Goal: Information Seeking & Learning: Learn about a topic

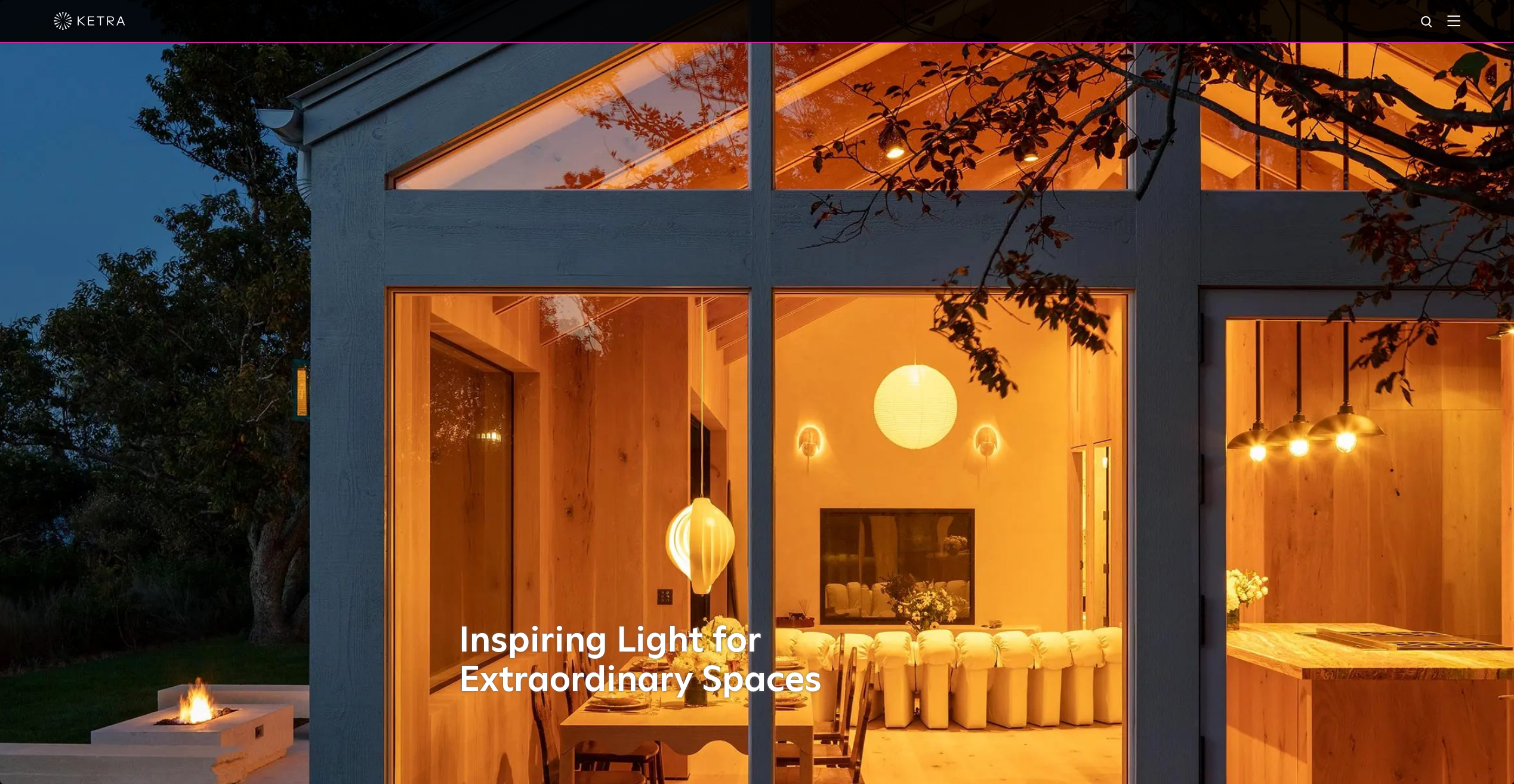
click at [114, 16] on img at bounding box center [89, 20] width 71 height 18
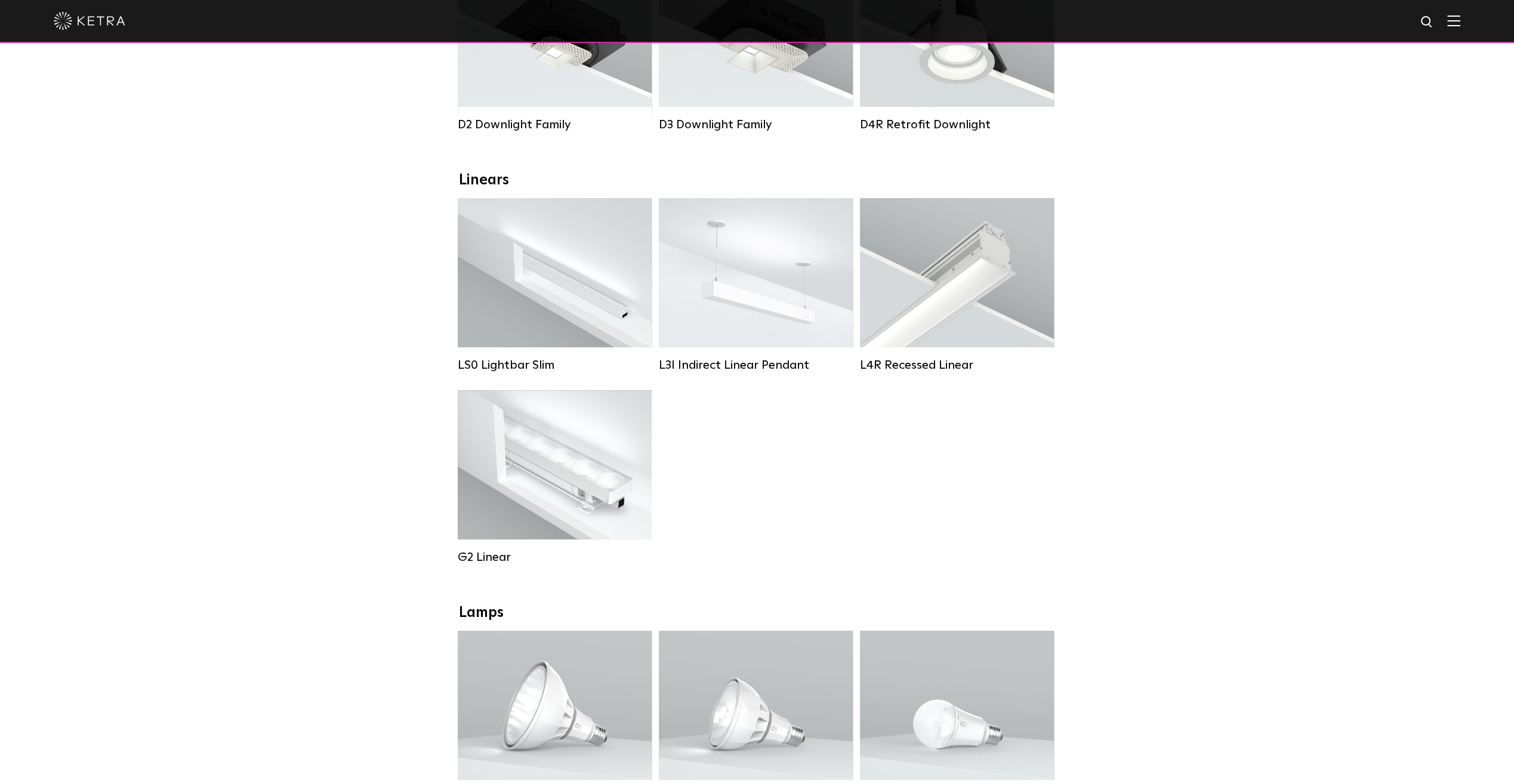
scroll to position [417, 0]
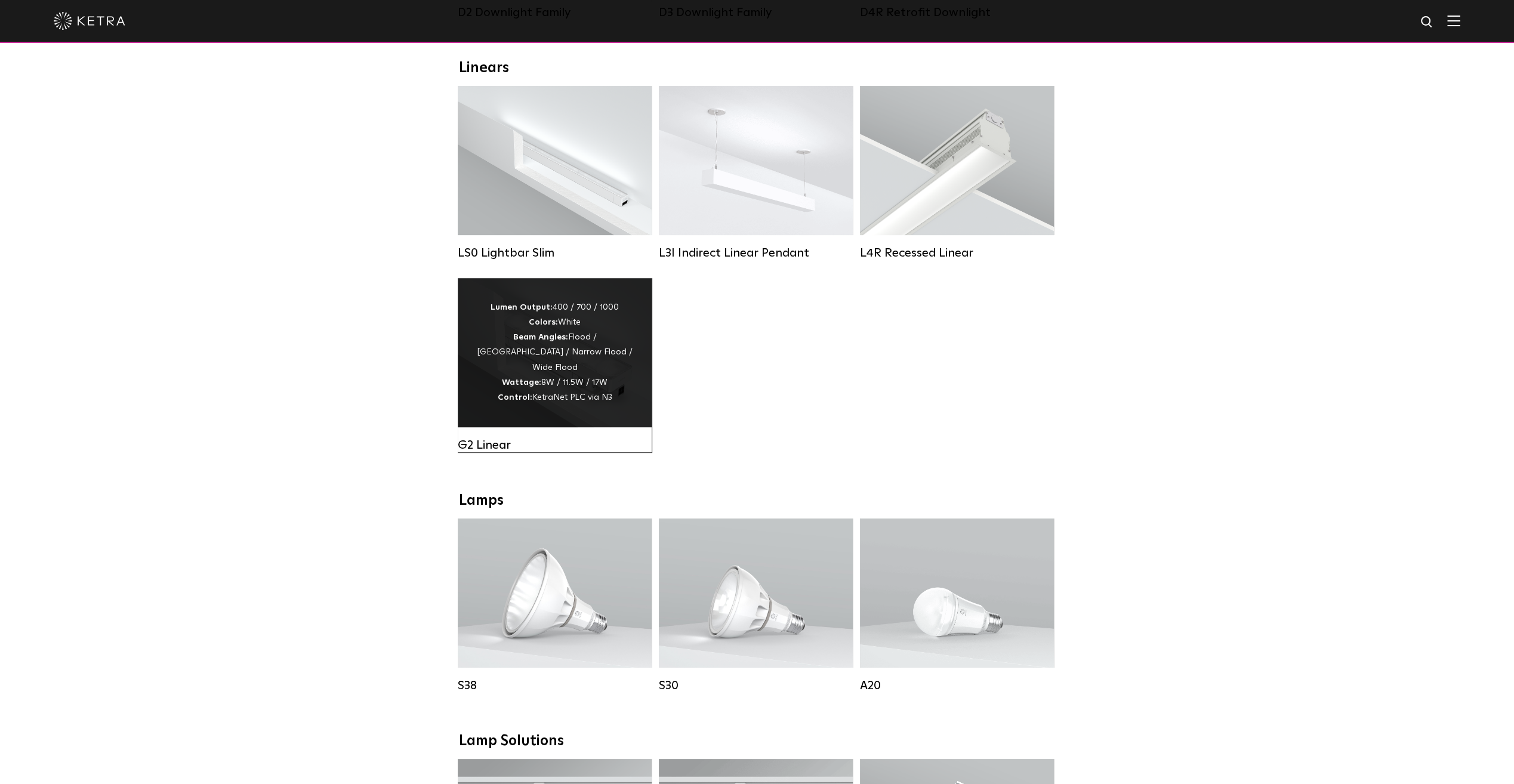
click at [537, 378] on strong "Wattage:" at bounding box center [522, 382] width 39 height 9
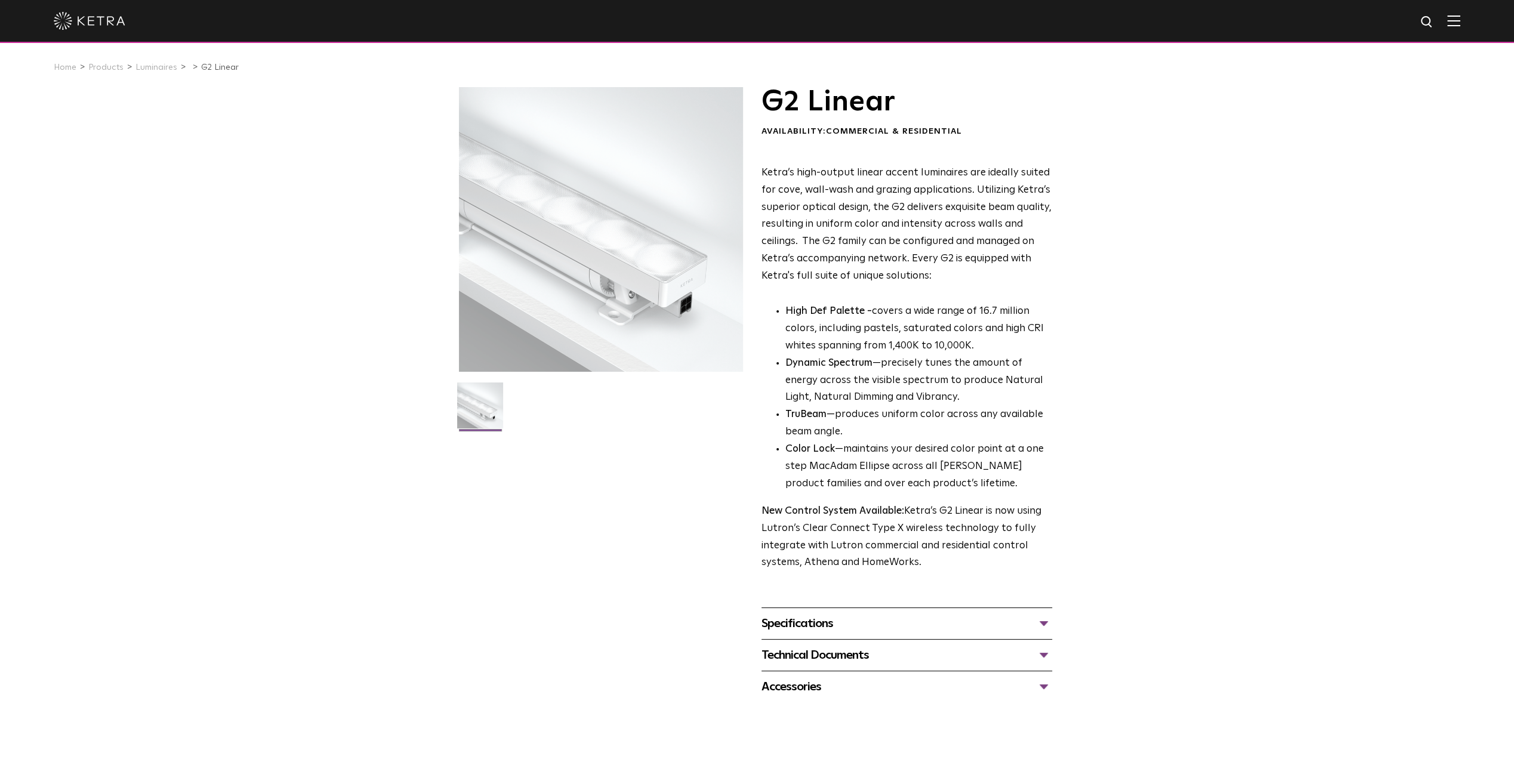
click at [829, 622] on div "Specifications" at bounding box center [907, 623] width 291 height 19
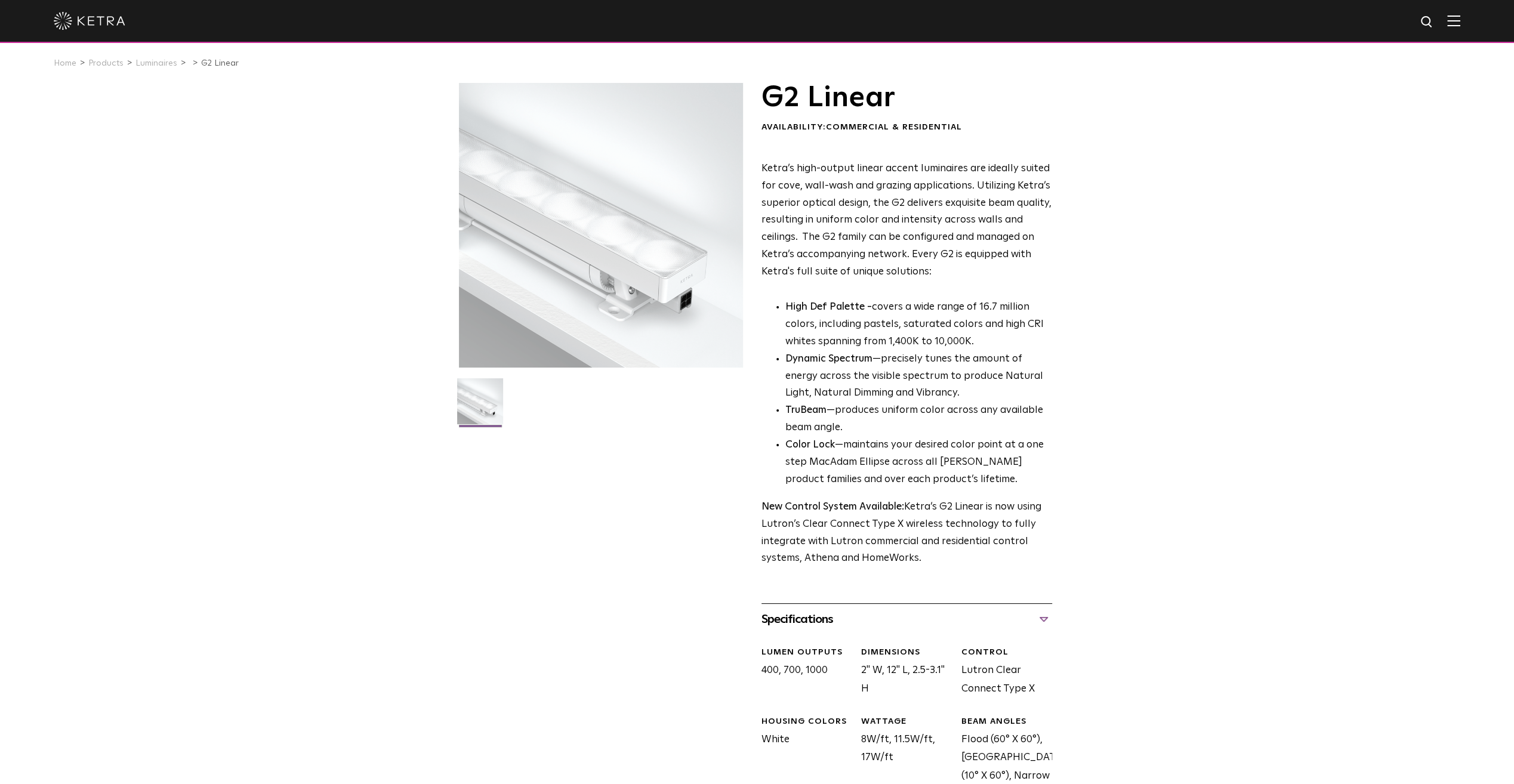
scroll to position [239, 0]
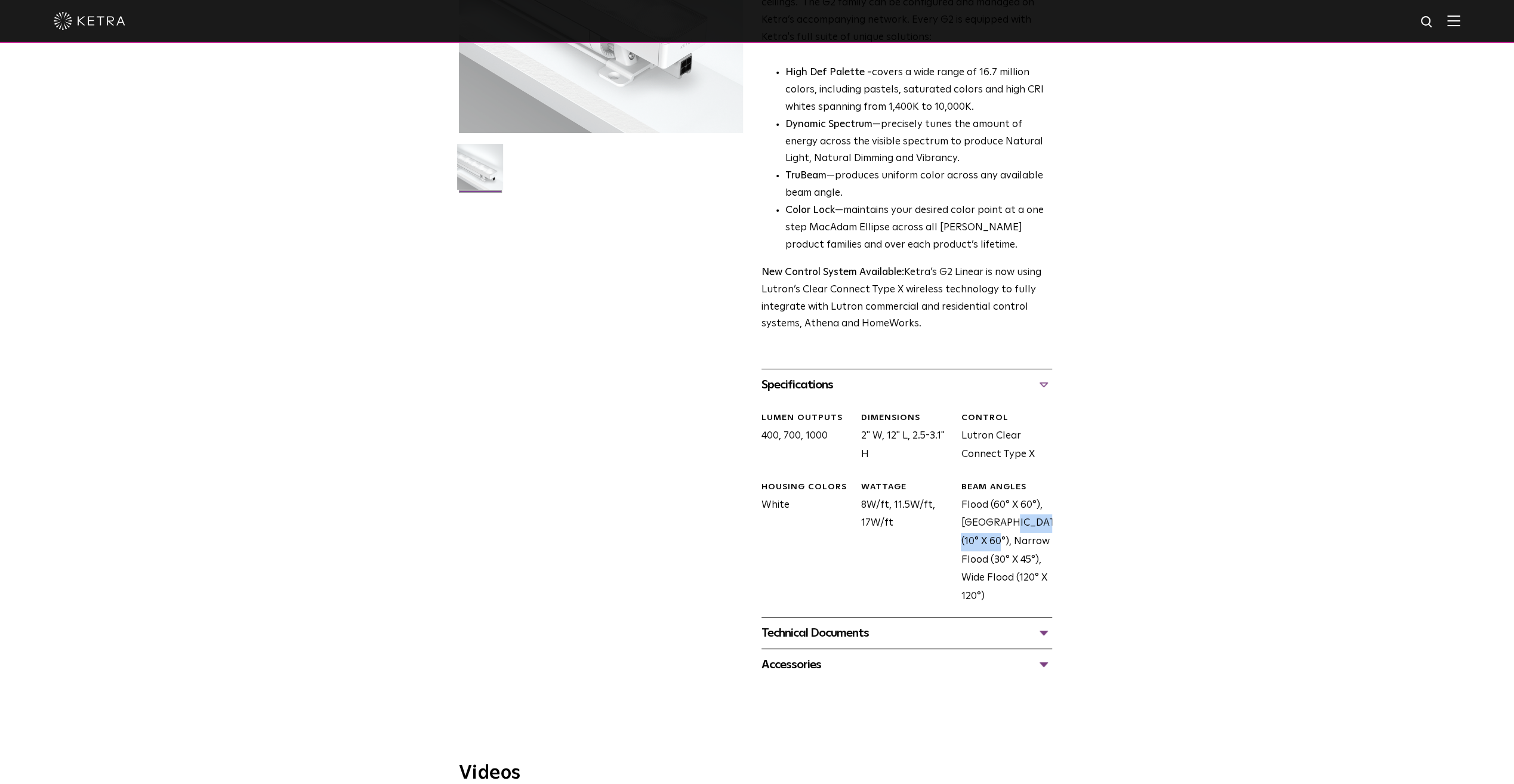
drag, startPoint x: 963, startPoint y: 526, endPoint x: 1041, endPoint y: 525, distance: 78.0
click at [1041, 525] on div "BEAM ANGLES Flood (60° X 60°), Graze (10° X 60°), Narrow Flood (30° X 45°), Wid…" at bounding box center [1001, 544] width 100 height 124
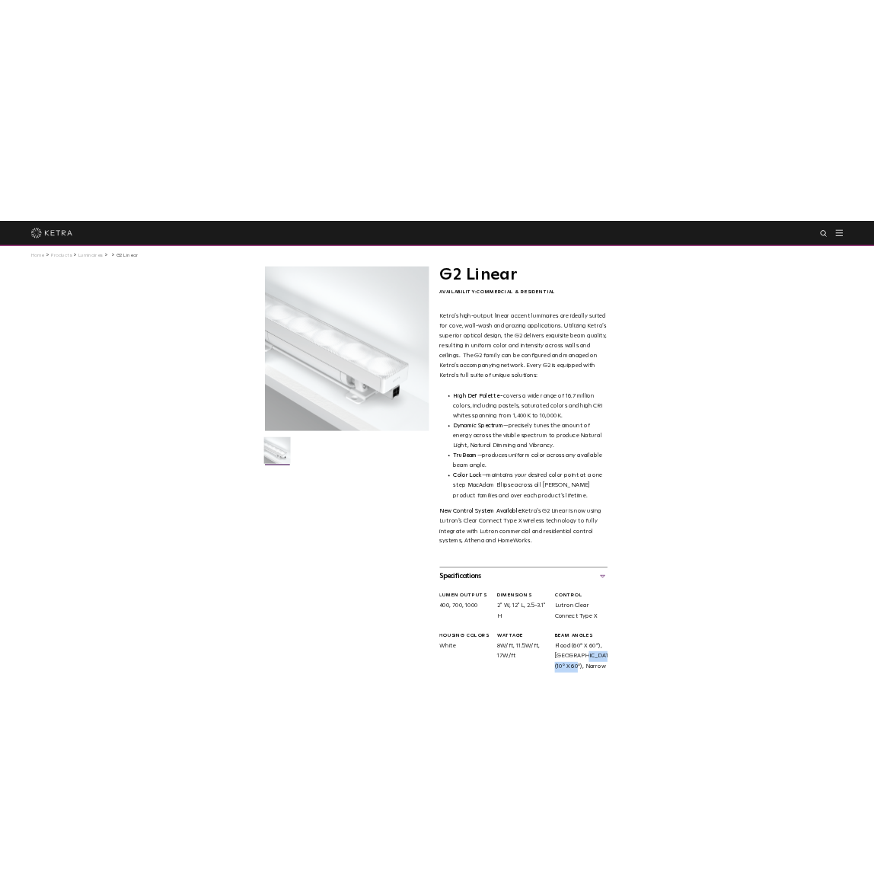
scroll to position [0, 0]
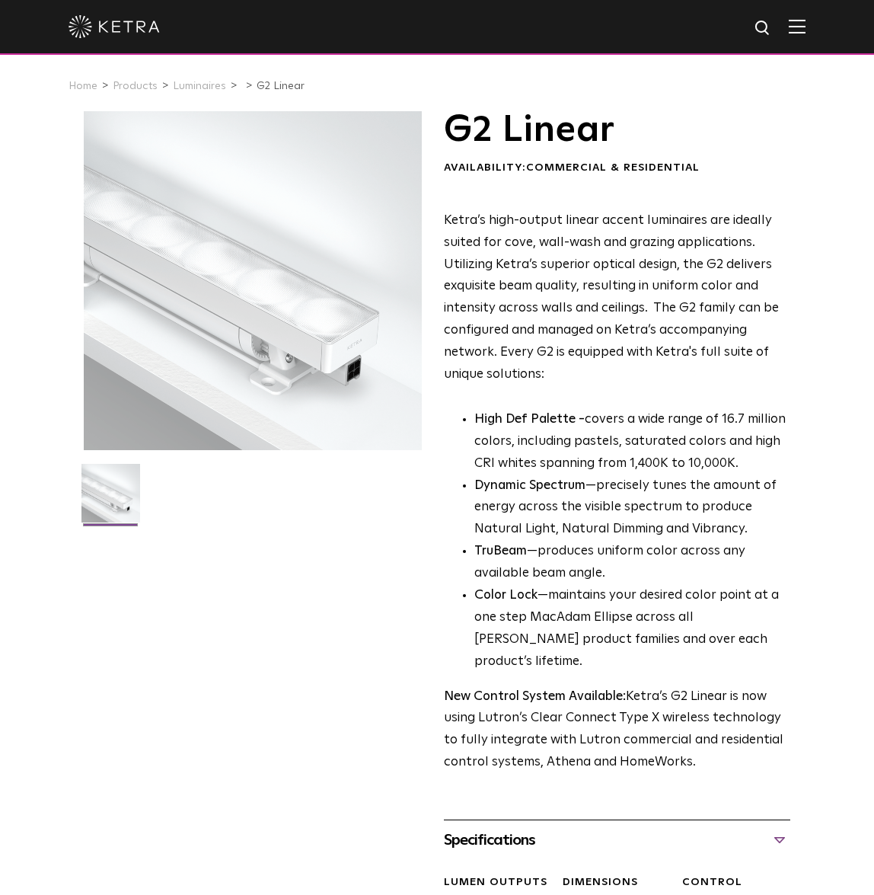
click at [273, 378] on div at bounding box center [252, 280] width 339 height 339
click at [262, 372] on div at bounding box center [252, 280] width 339 height 339
drag, startPoint x: 277, startPoint y: 313, endPoint x: 636, endPoint y: 406, distance: 370.6
click at [645, 406] on div "Ketra’s high-output linear accent luminaires are ideally suited for cove, wall-…" at bounding box center [617, 492] width 347 height 564
click at [122, 489] on img at bounding box center [110, 499] width 59 height 70
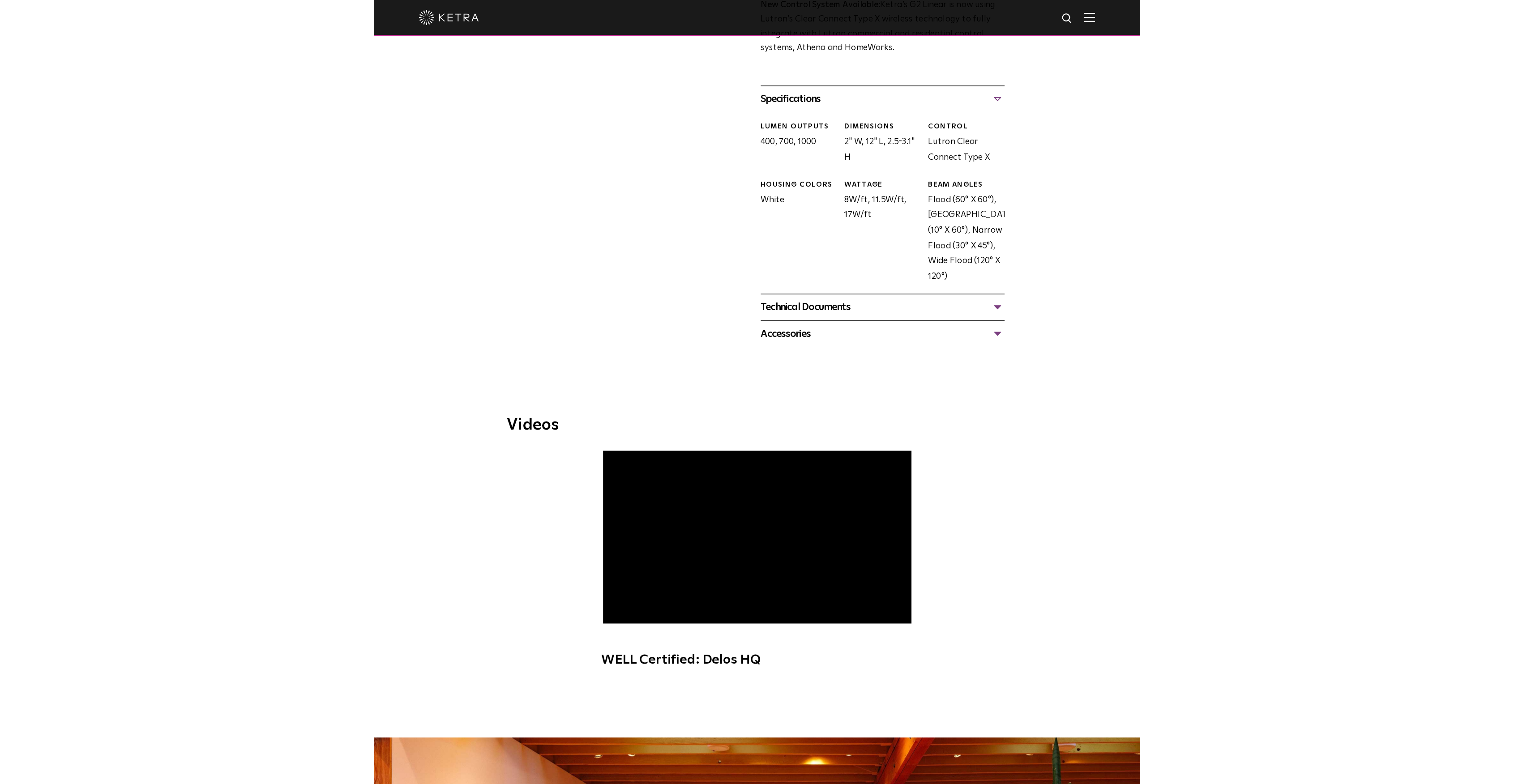
scroll to position [418, 0]
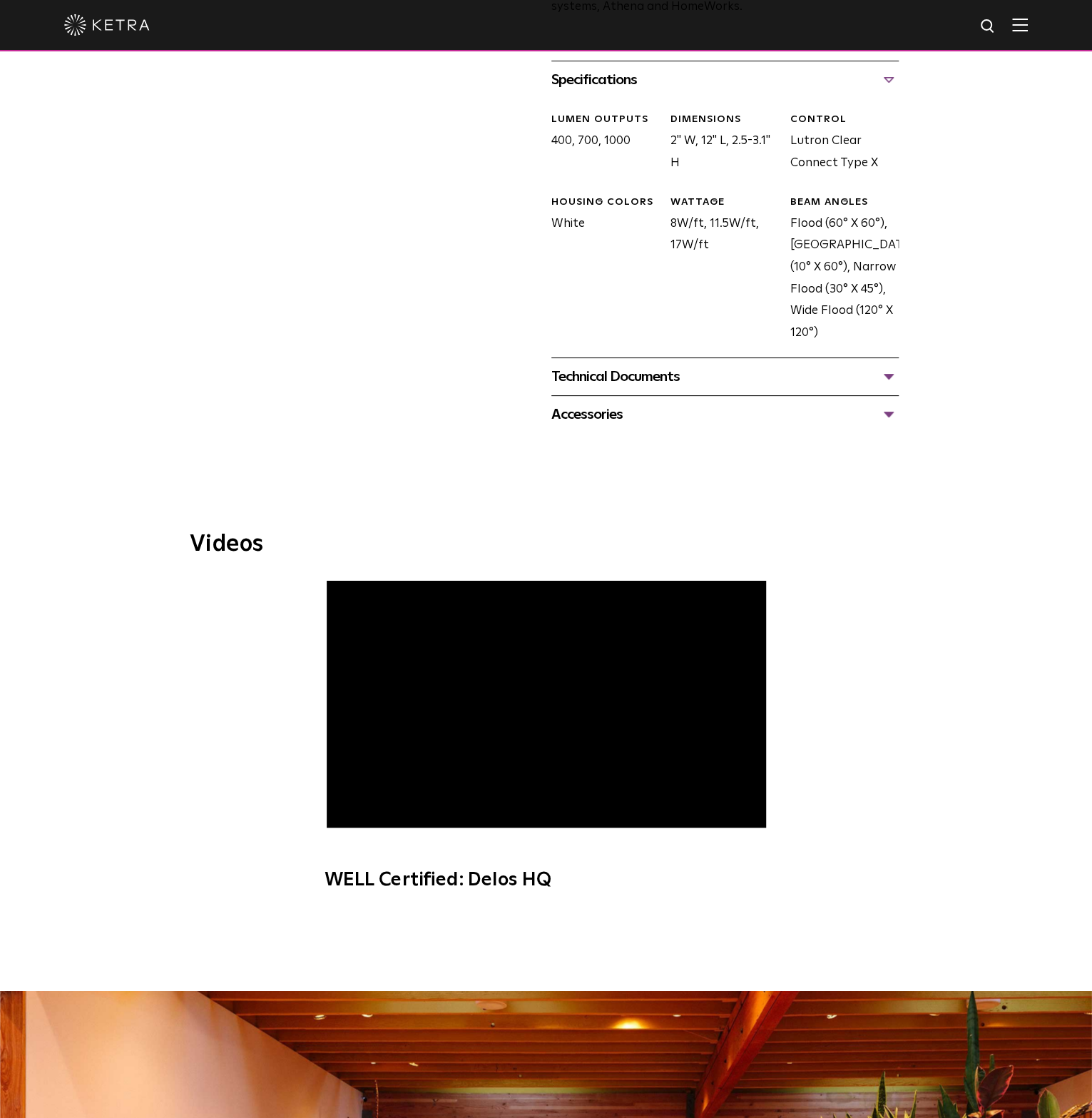
click at [647, 379] on div "Technical Documents" at bounding box center [725, 376] width 347 height 22
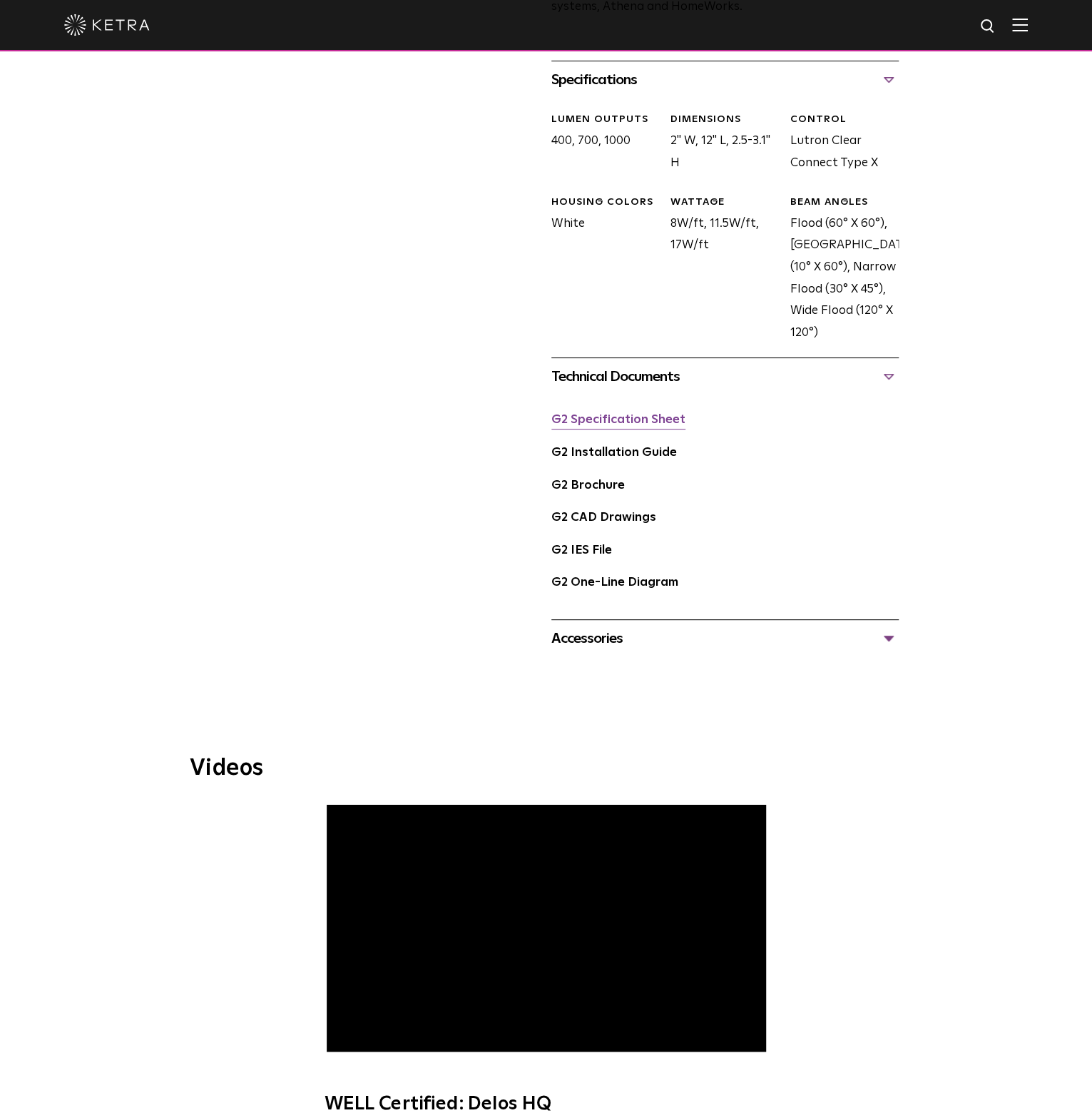
click at [660, 423] on link "G2 Specification Sheet" at bounding box center [618, 419] width 134 height 12
click at [654, 459] on link "G2 Installation Guide" at bounding box center [614, 452] width 125 height 12
click at [603, 492] on link "G2 Brochure" at bounding box center [588, 485] width 73 height 12
click at [620, 580] on link "G2 One-Line Diagram" at bounding box center [615, 581] width 127 height 12
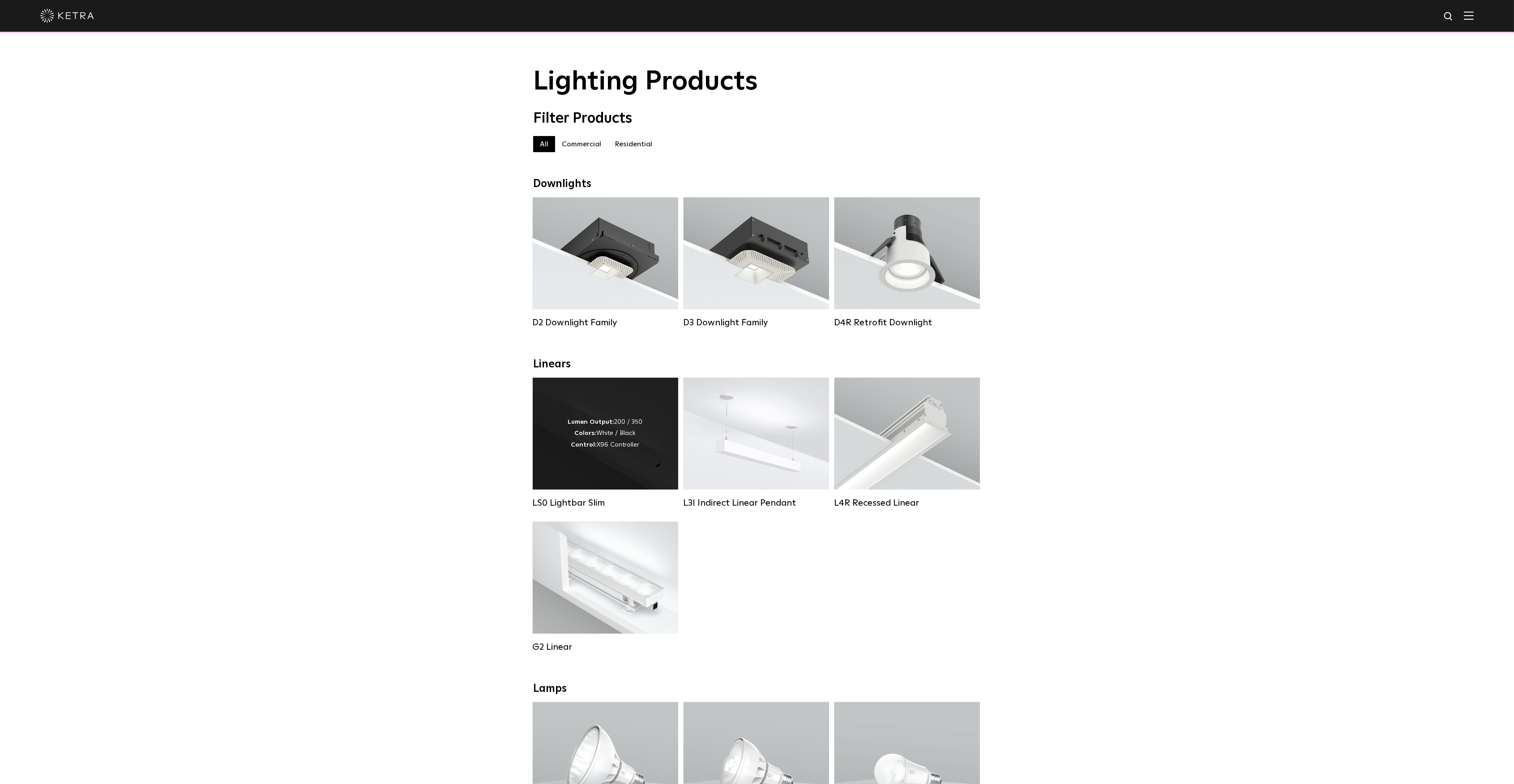
click at [585, 448] on strong "Control:" at bounding box center [584, 445] width 26 height 6
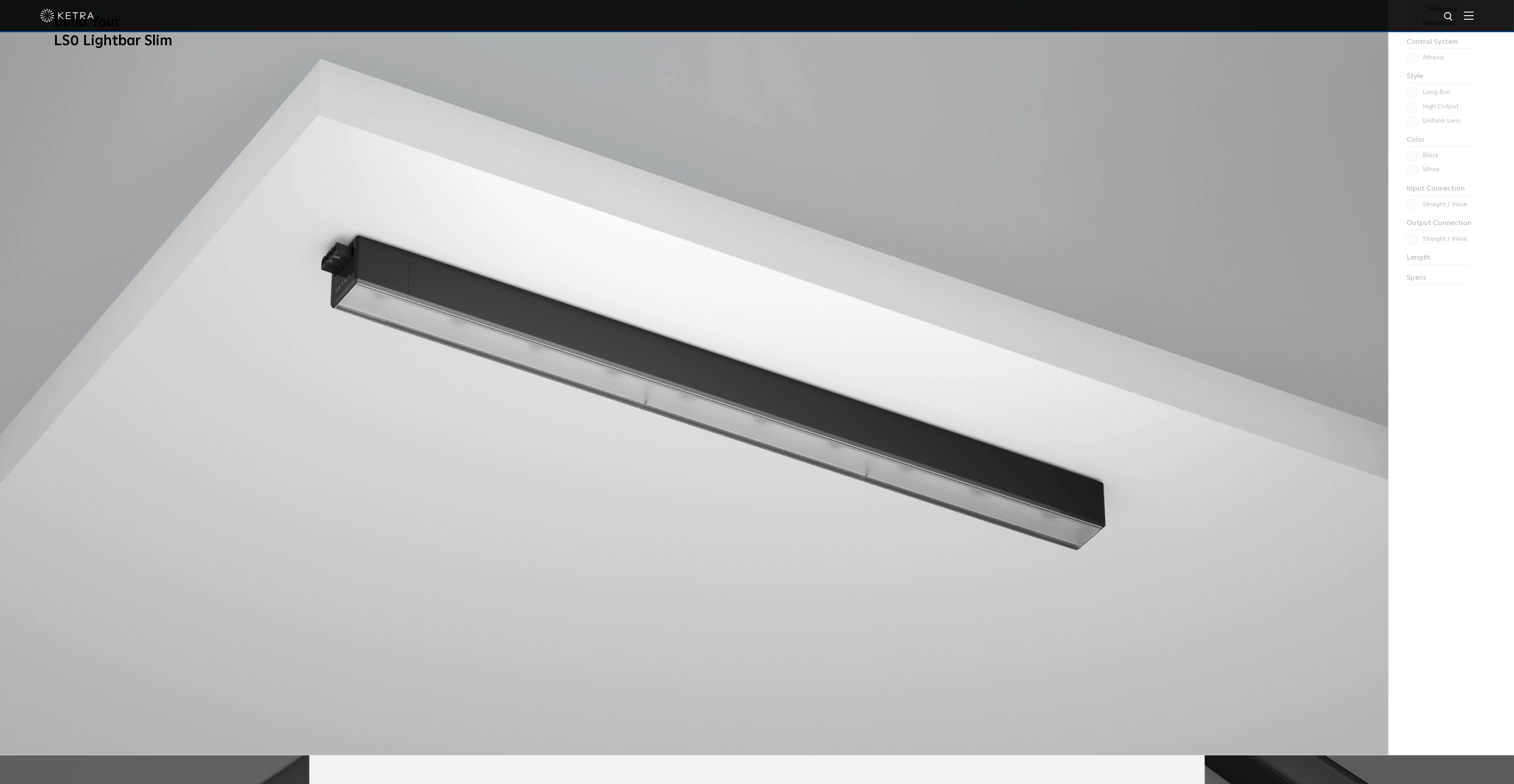
scroll to position [1134, 0]
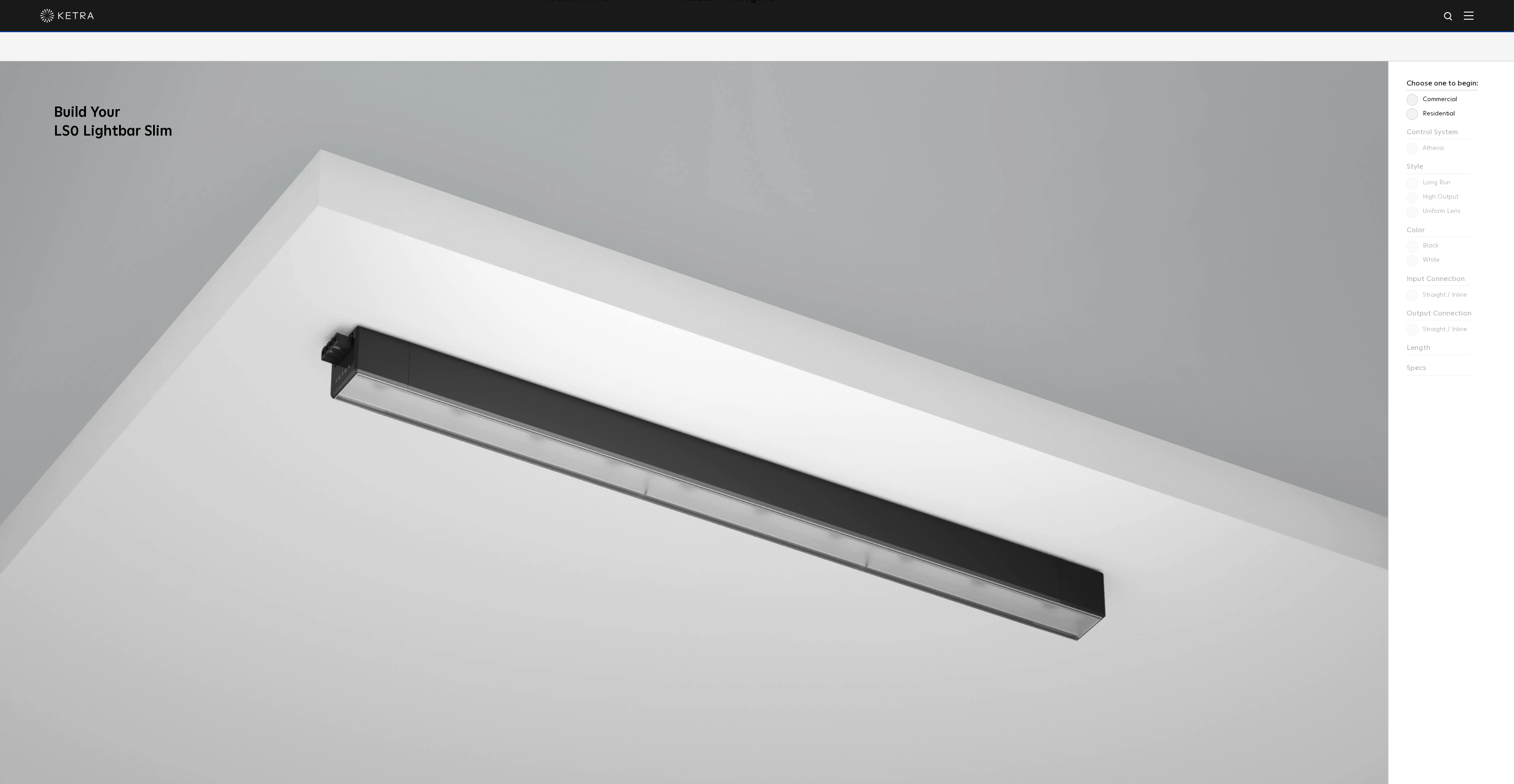
click at [1410, 118] on label "Residential" at bounding box center [1431, 113] width 48 height 8
click at [0, 0] on input "Residential" at bounding box center [0, 0] width 0 height 0
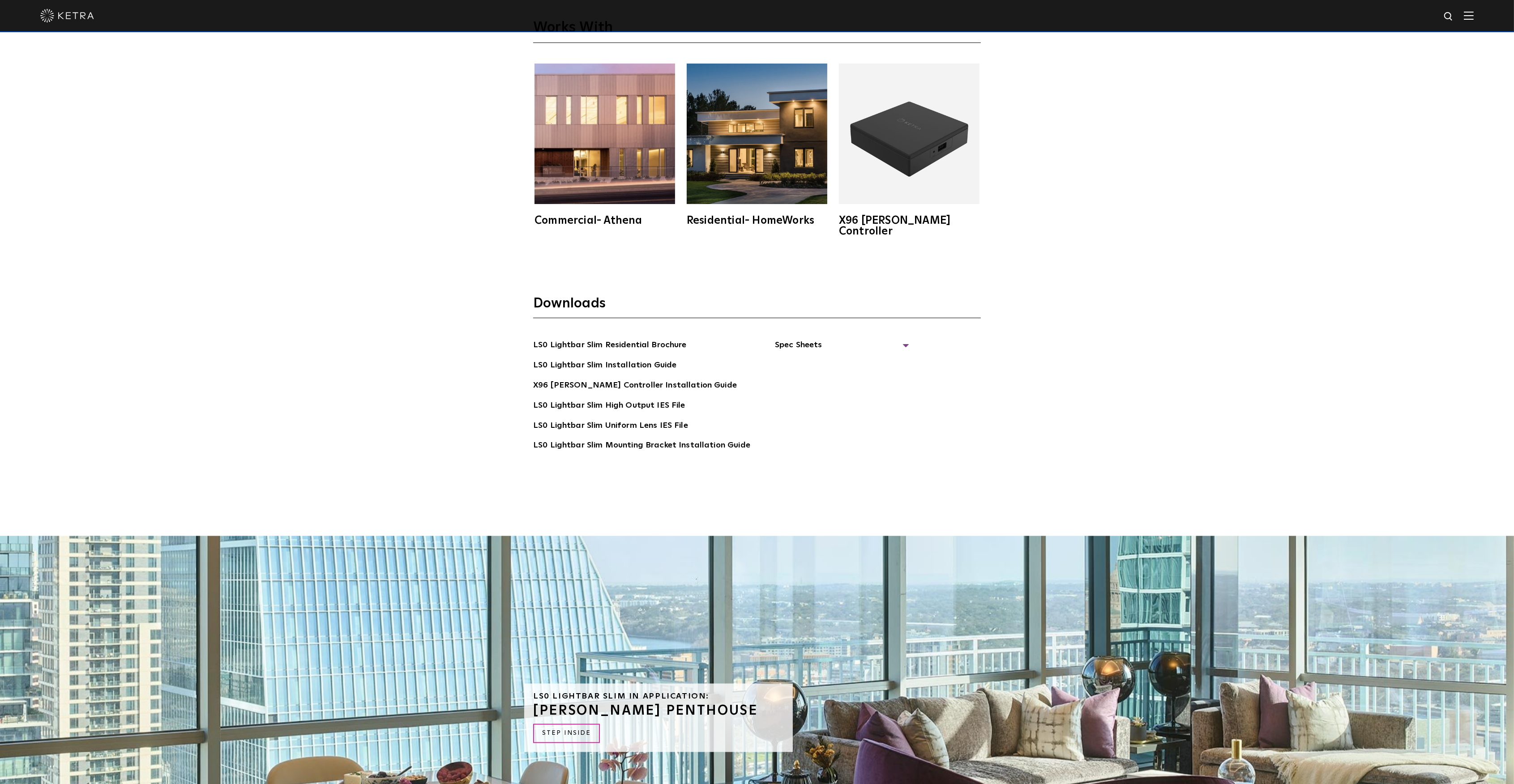
scroll to position [3282, 0]
click at [784, 339] on span "Spec Sheets" at bounding box center [842, 349] width 135 height 20
click at [871, 359] on link "LS0 Lightbar Slim Spec Sheet" at bounding box center [844, 366] width 115 height 14
